Goal: Task Accomplishment & Management: Use online tool/utility

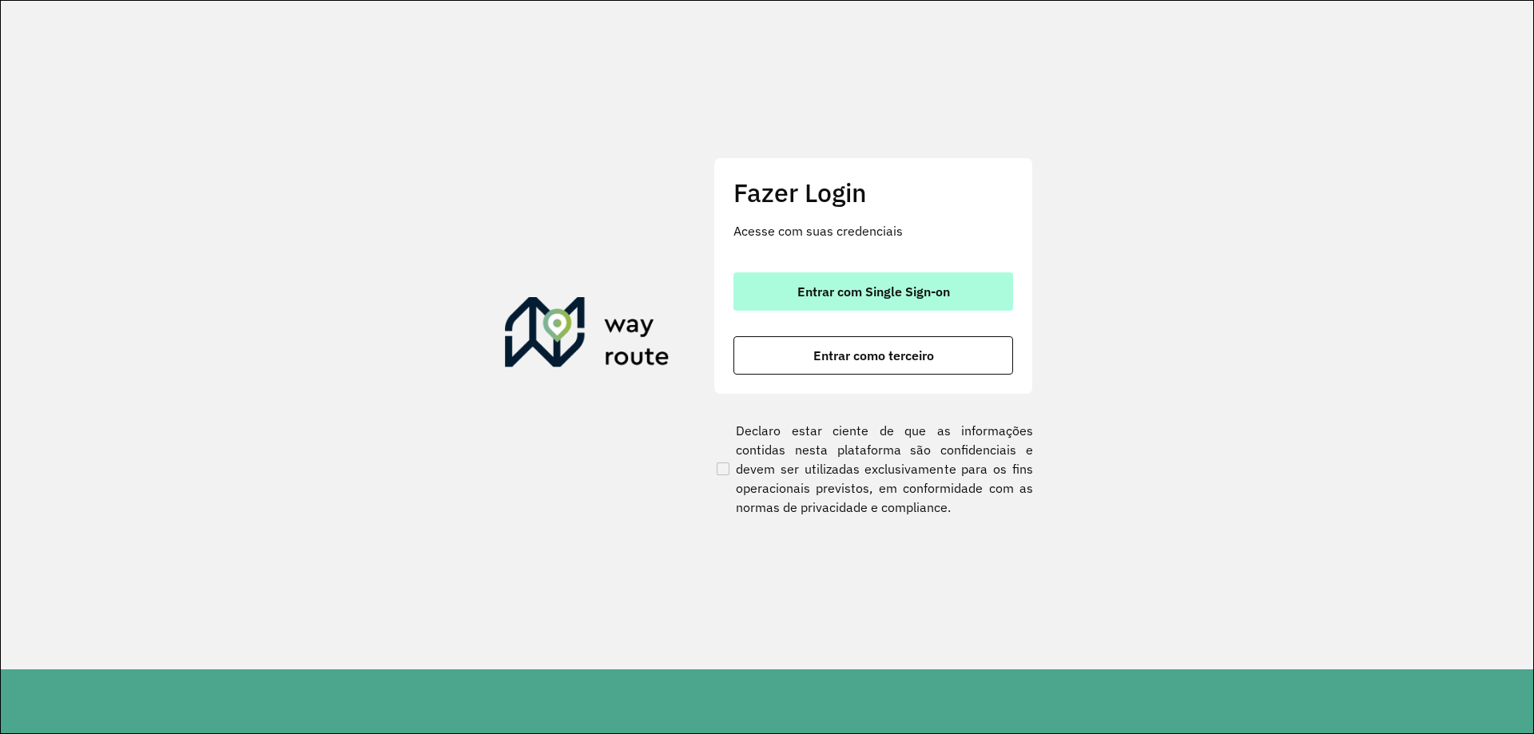
click at [766, 287] on span "Entrar com Single Sign-on" at bounding box center [873, 291] width 153 height 13
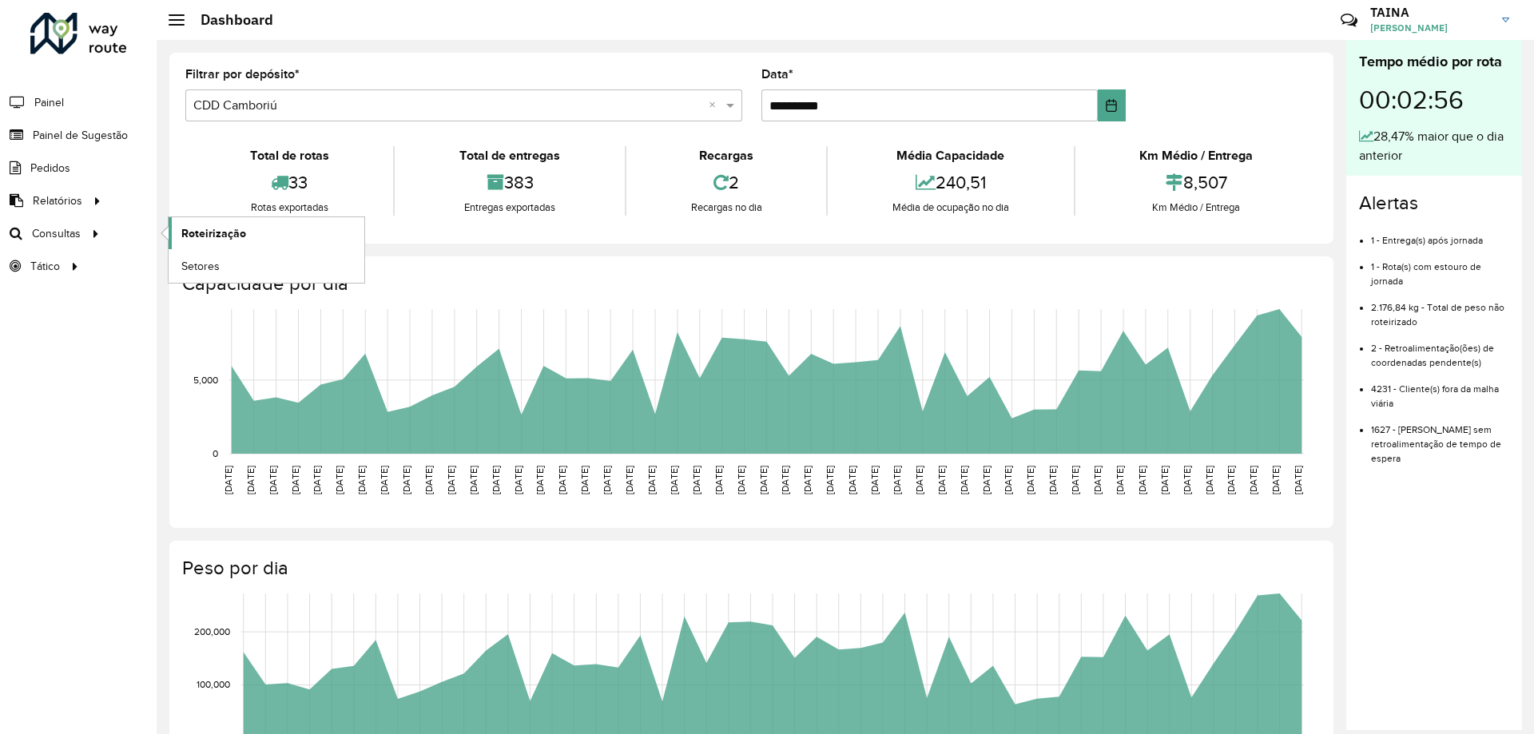
click at [192, 232] on span "Roteirização" at bounding box center [213, 233] width 65 height 17
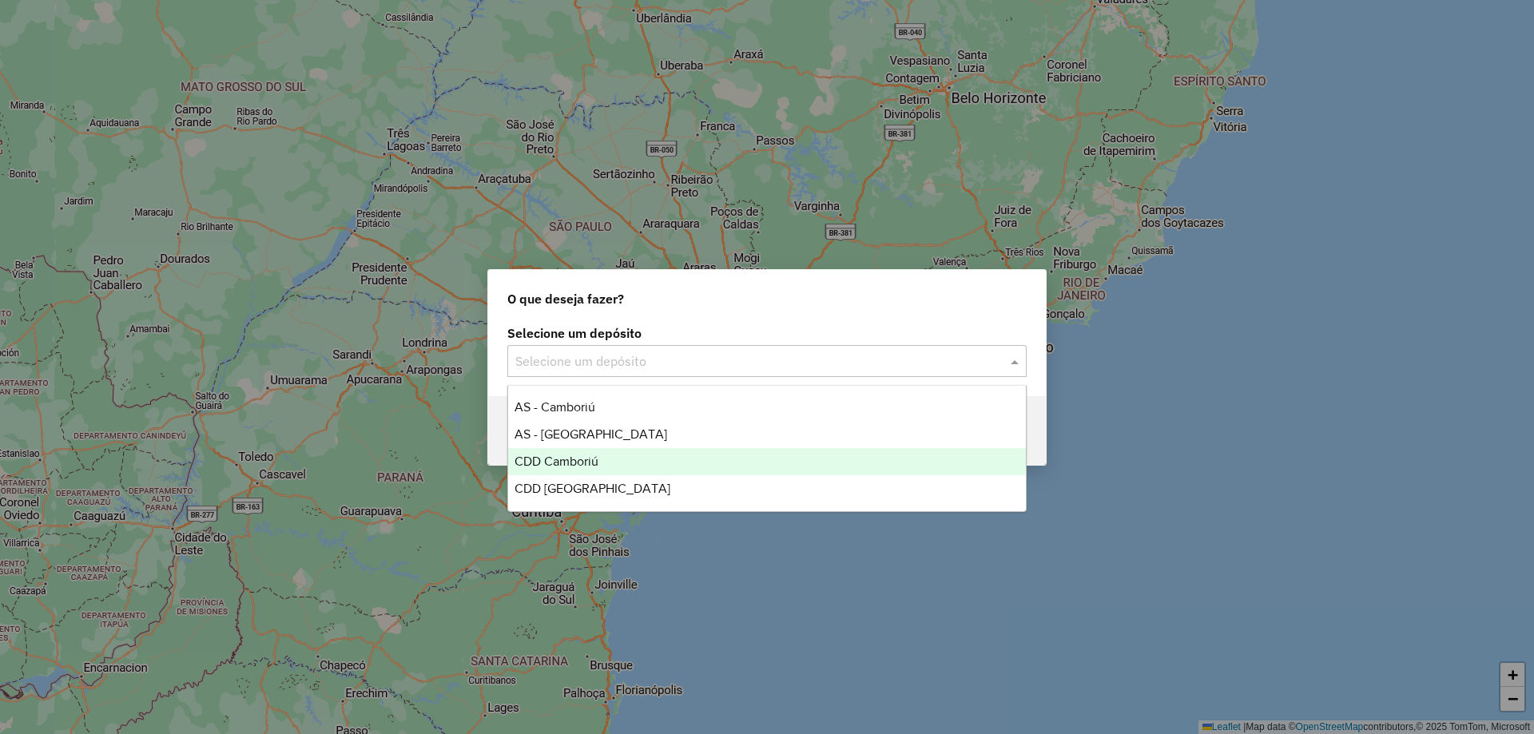
click at [633, 459] on div "CDD Camboriú" at bounding box center [767, 461] width 518 height 27
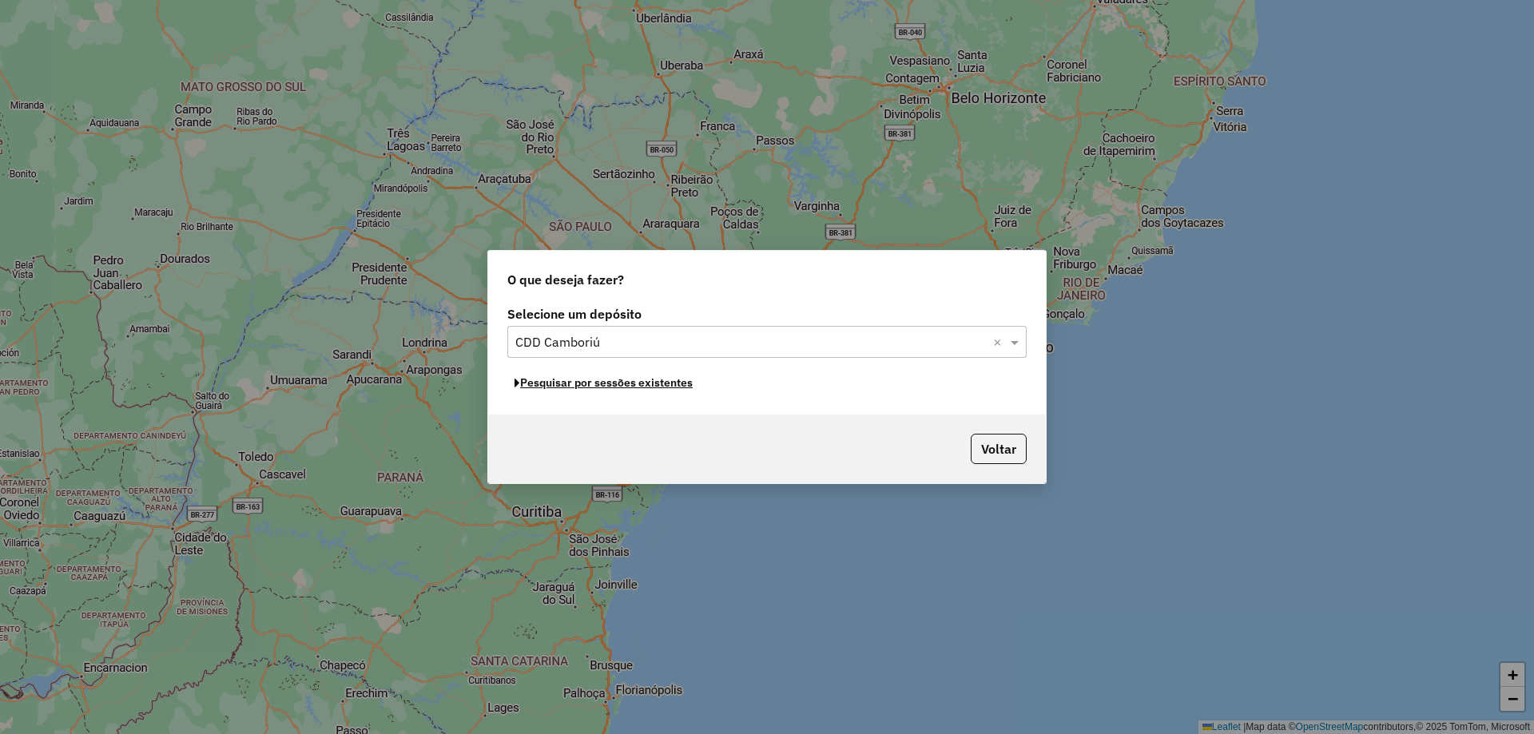
click at [549, 384] on button "Pesquisar por sessões existentes" at bounding box center [603, 383] width 192 height 25
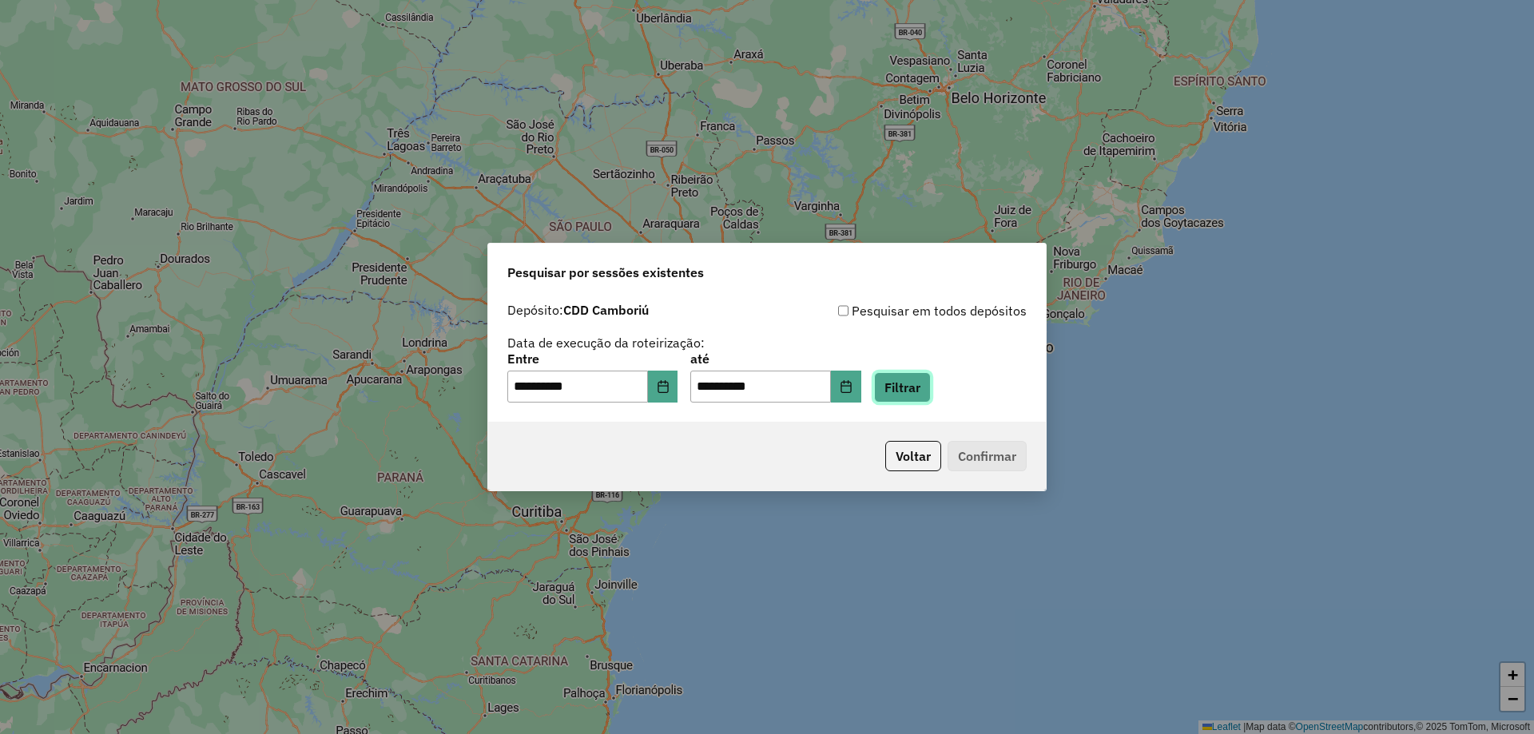
click at [925, 395] on button "Filtrar" at bounding box center [902, 387] width 57 height 30
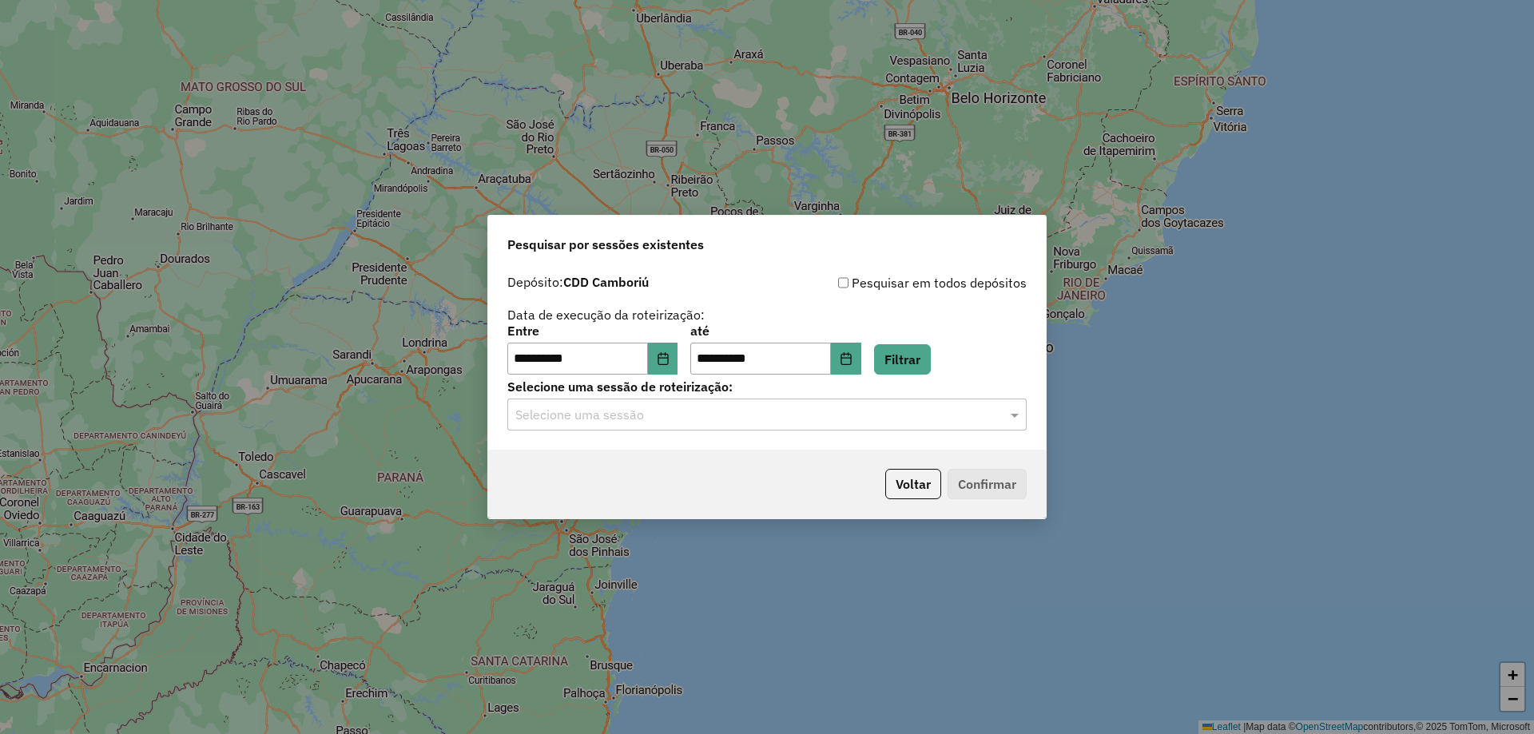
click at [590, 422] on input "text" at bounding box center [750, 415] width 471 height 19
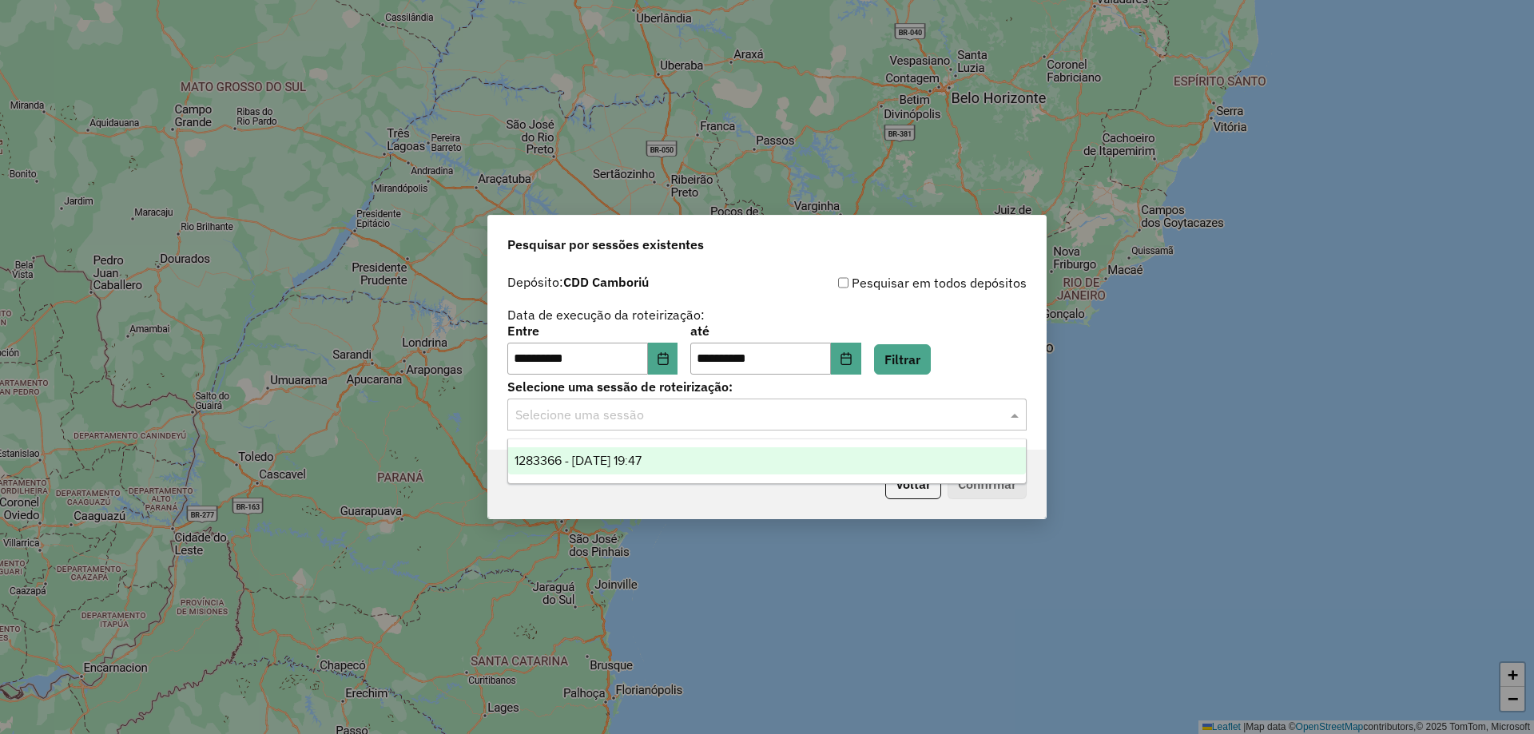
click at [606, 459] on span "1283366 - 26/09/2025 19:47" at bounding box center [577, 461] width 127 height 14
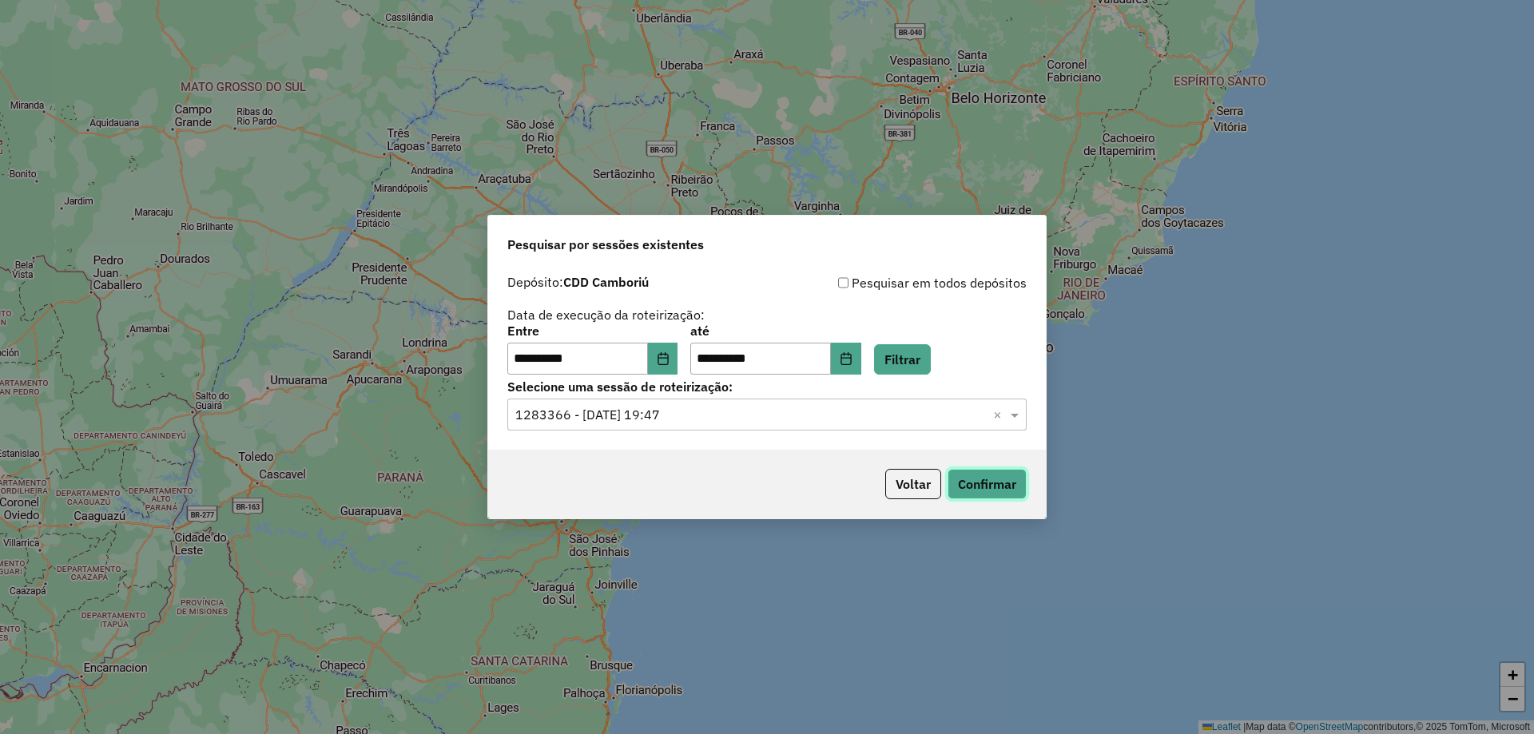
click at [980, 478] on button "Confirmar" at bounding box center [986, 484] width 79 height 30
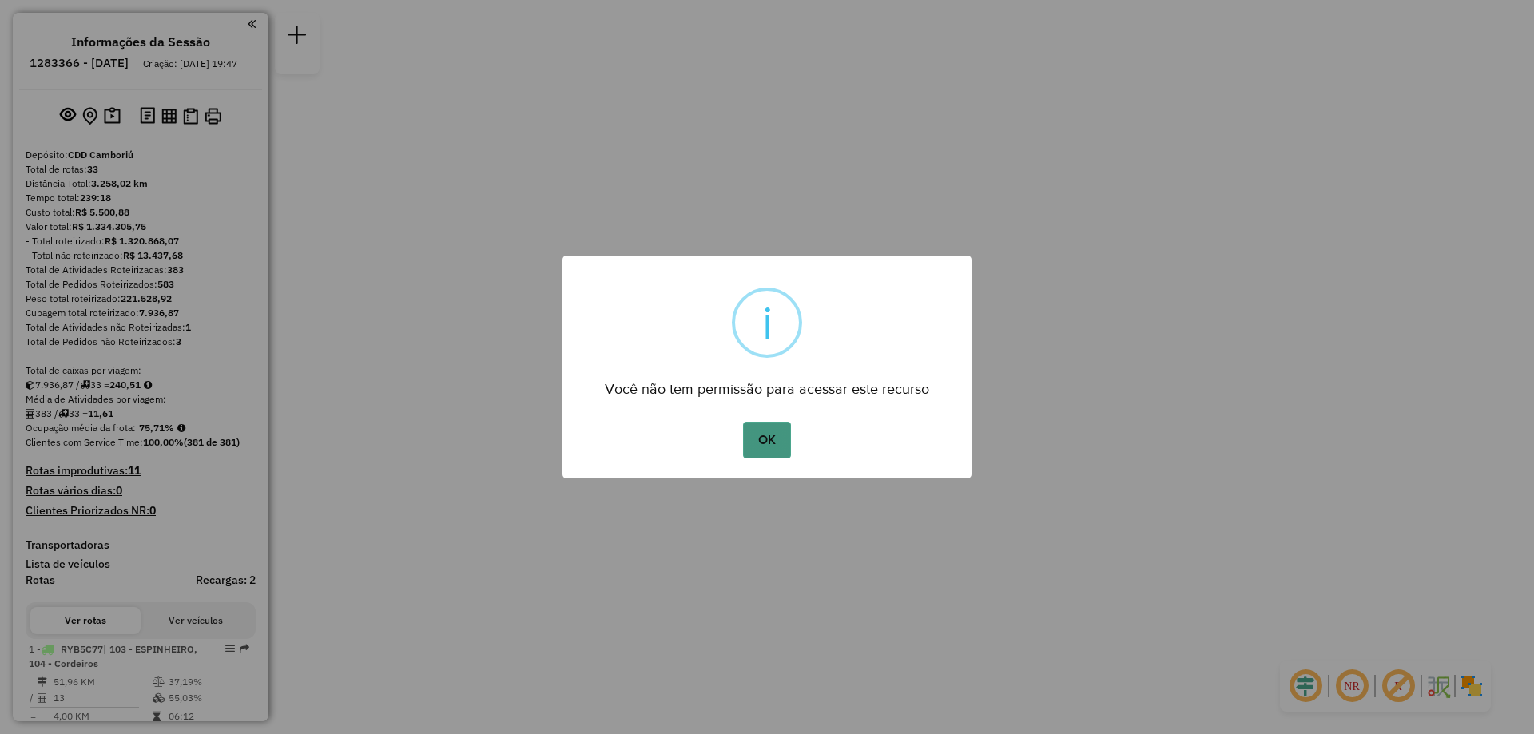
click at [765, 436] on button "OK" at bounding box center [766, 440] width 47 height 37
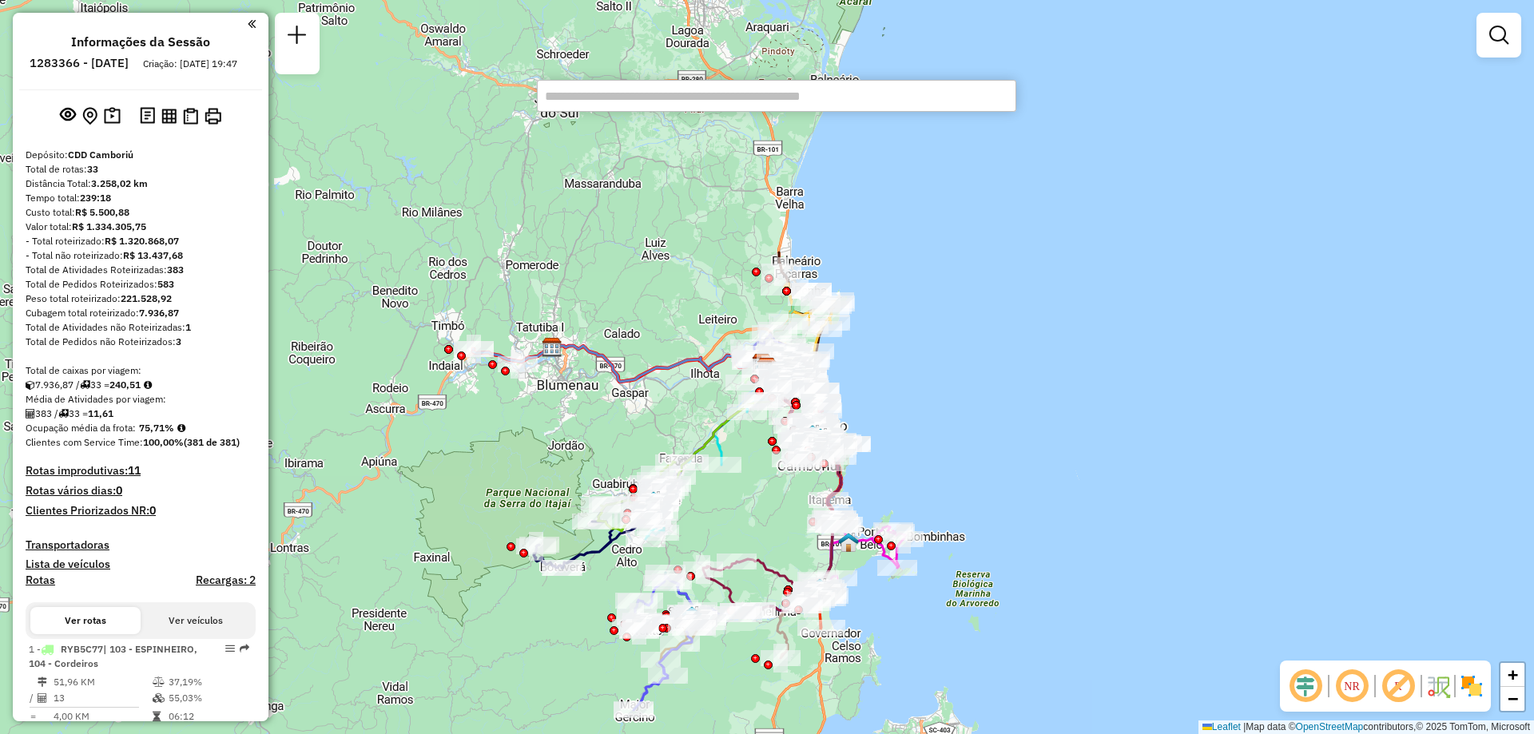
paste input "*****"
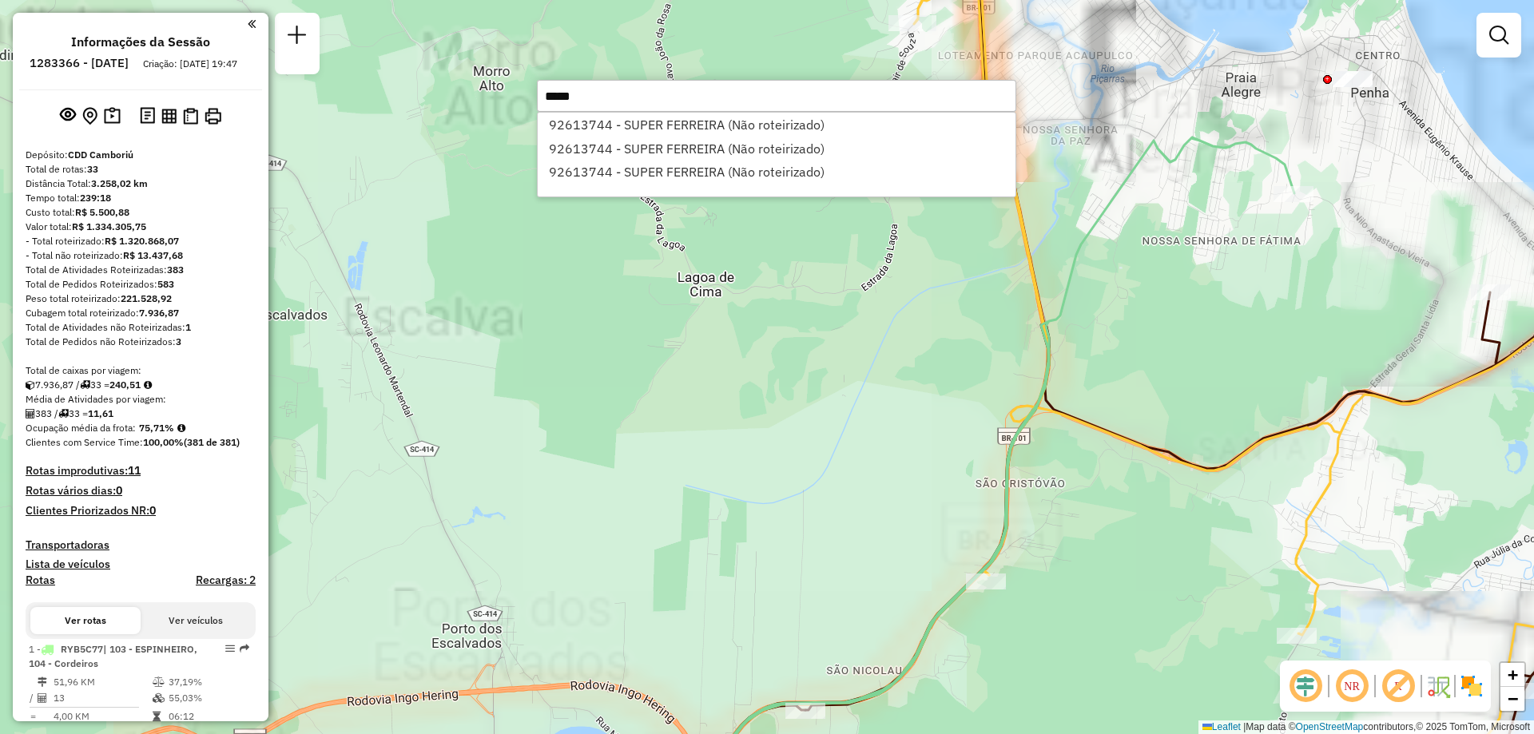
type input "*****"
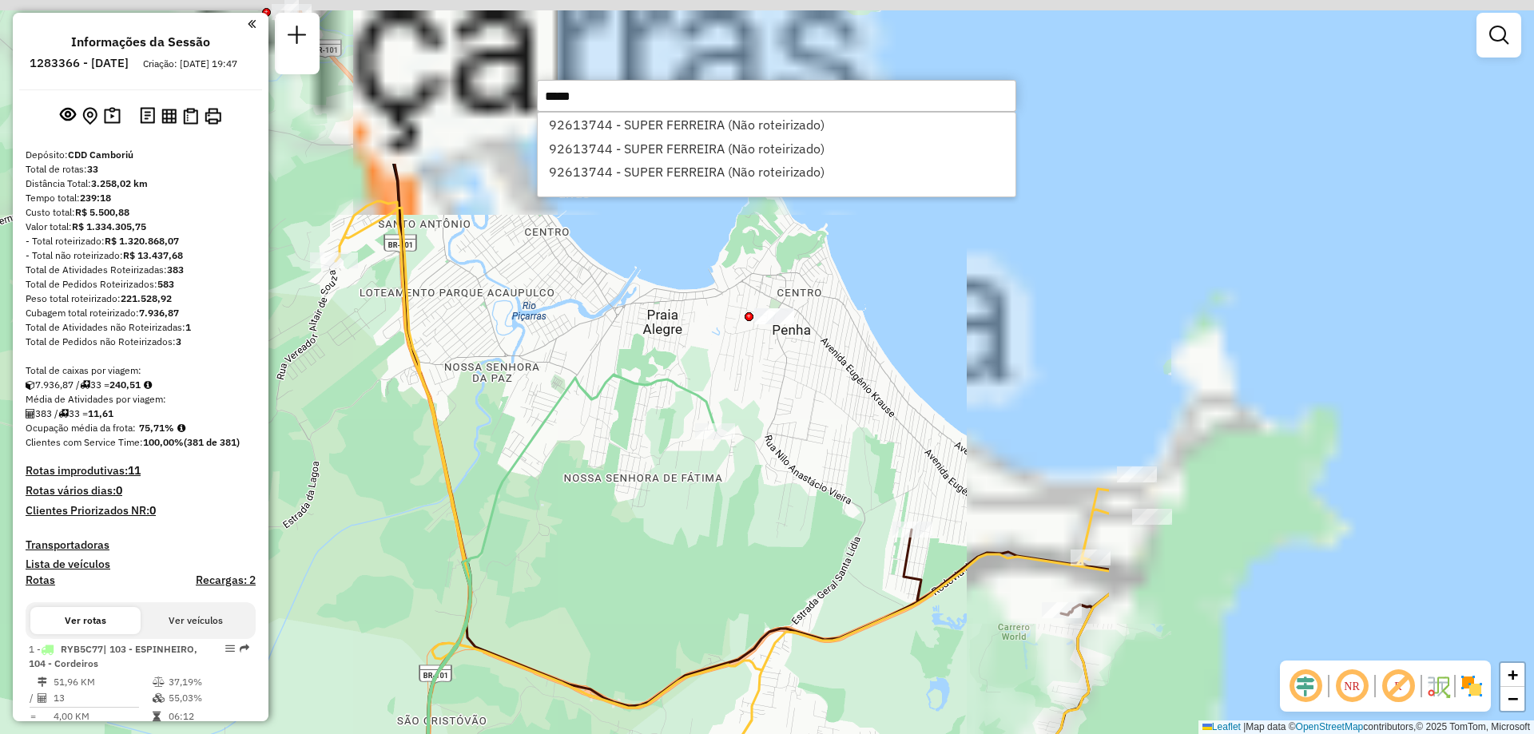
drag, startPoint x: 1128, startPoint y: 271, endPoint x: 547, endPoint y: 538, distance: 639.0
click at [547, 538] on div "Janela de atendimento Grade de atendimento Capacidade Transportadoras Veículos …" at bounding box center [767, 367] width 1534 height 734
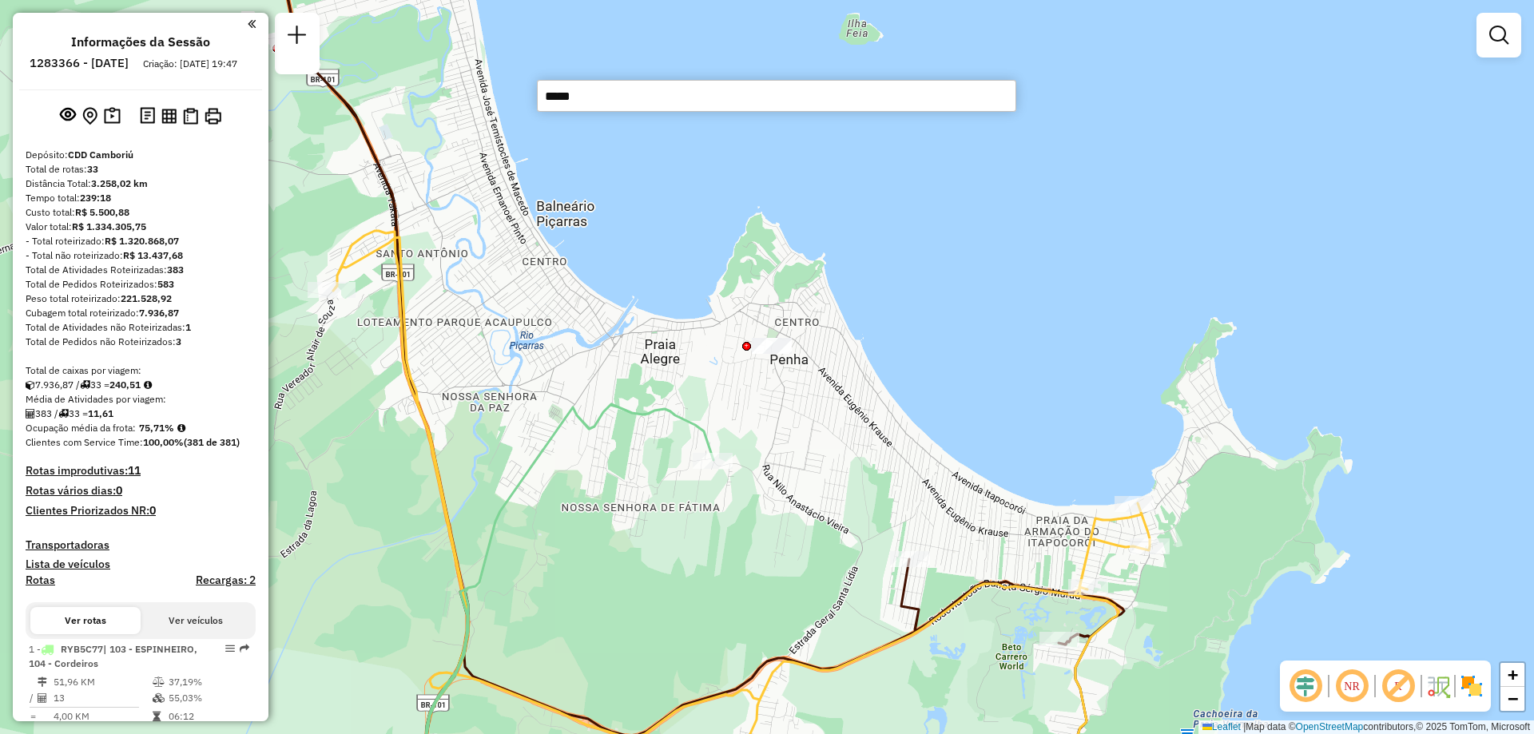
click at [704, 101] on input "*****" at bounding box center [776, 96] width 479 height 32
click at [766, 354] on div at bounding box center [772, 346] width 40 height 16
click at [773, 348] on div "Janela de atendimento Grade de atendimento Capacidade Transportadoras Veículos …" at bounding box center [767, 367] width 1534 height 734
